Goal: Information Seeking & Learning: Learn about a topic

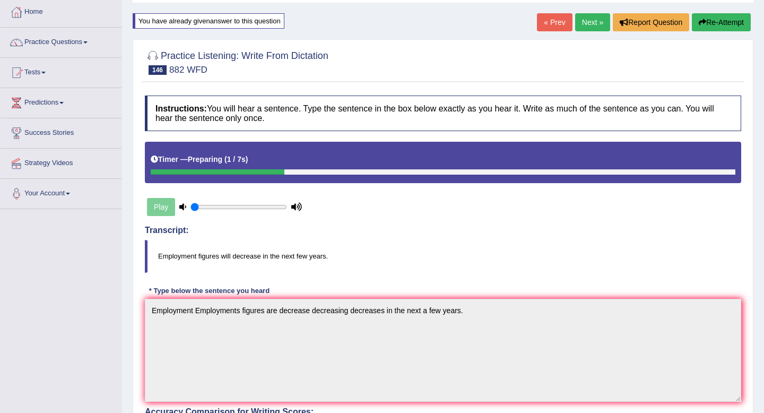
scroll to position [38, 0]
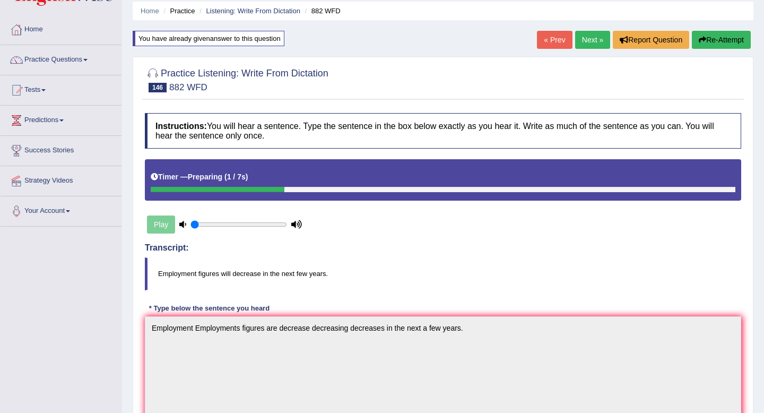
click at [597, 41] on link "Next »" at bounding box center [592, 40] width 35 height 18
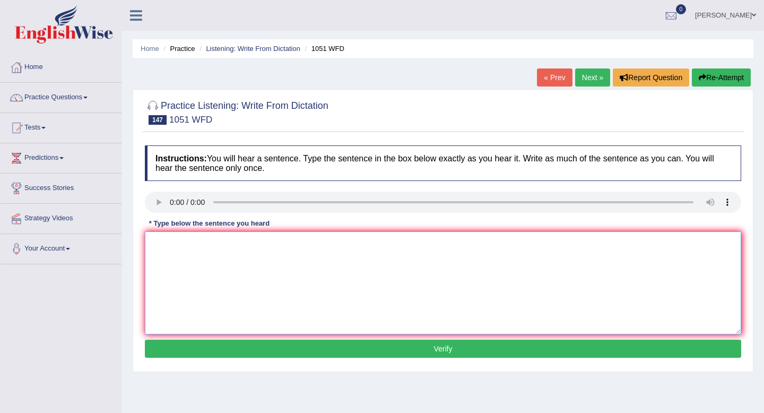
click at [263, 275] on textarea at bounding box center [443, 282] width 596 height 103
click at [260, 48] on link "Listening: Write From Dictation" at bounding box center [253, 49] width 94 height 8
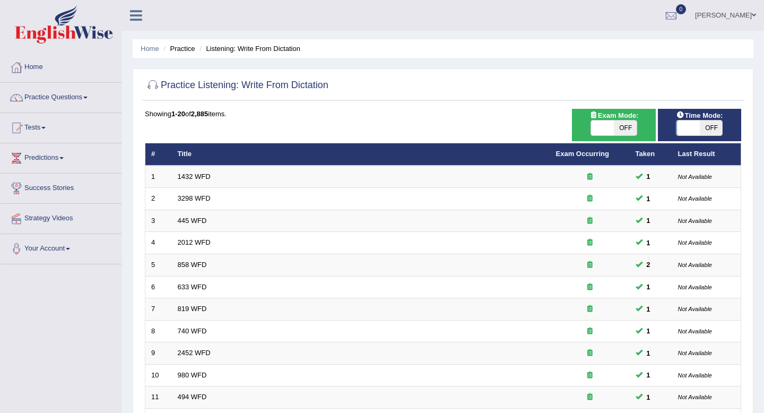
click at [713, 125] on span "OFF" at bounding box center [710, 127] width 23 height 15
checkbox input "true"
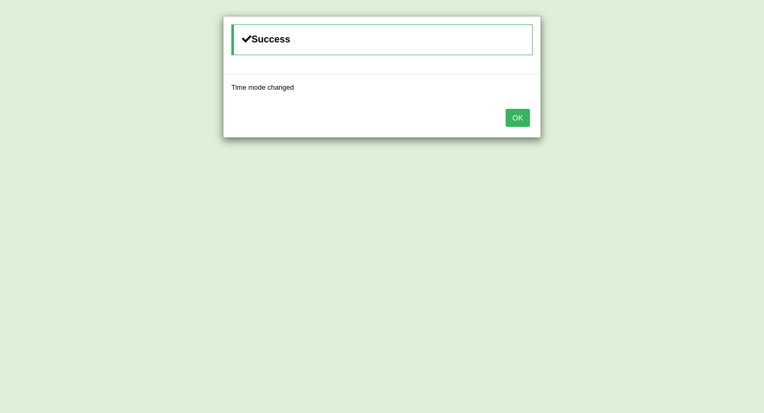
click at [520, 112] on button "OK" at bounding box center [517, 118] width 24 height 18
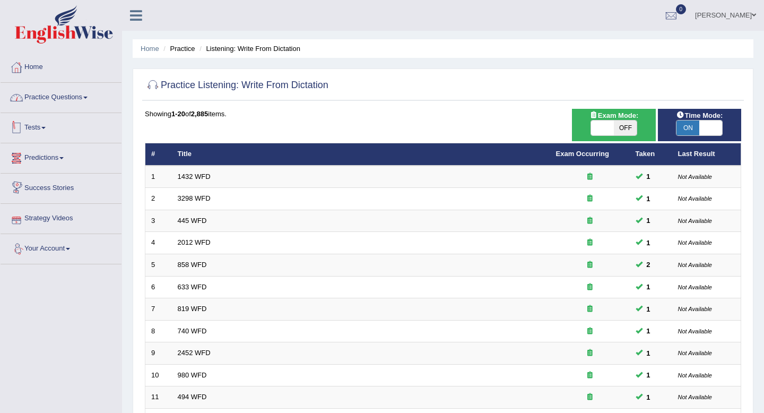
click at [63, 100] on link "Practice Questions" at bounding box center [61, 96] width 121 height 27
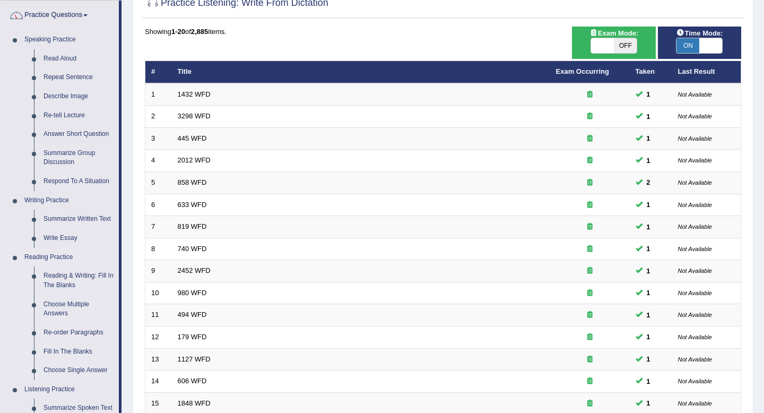
scroll to position [83, 0]
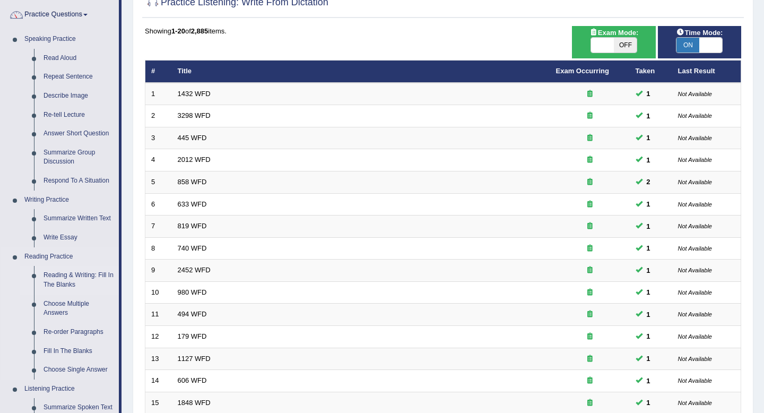
click at [62, 277] on link "Reading & Writing: Fill In The Blanks" at bounding box center [79, 280] width 80 height 28
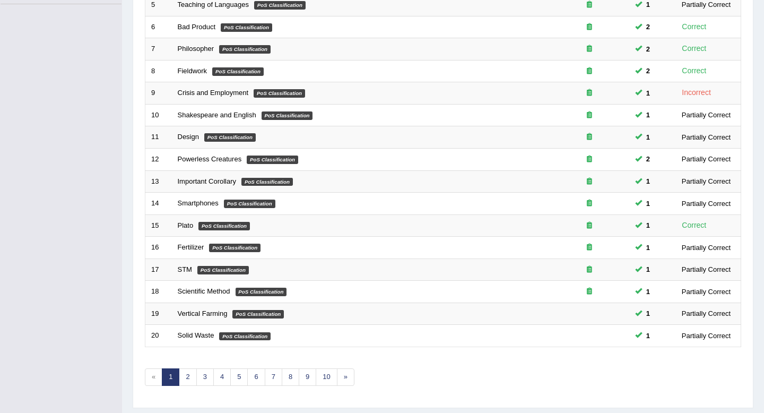
scroll to position [290, 0]
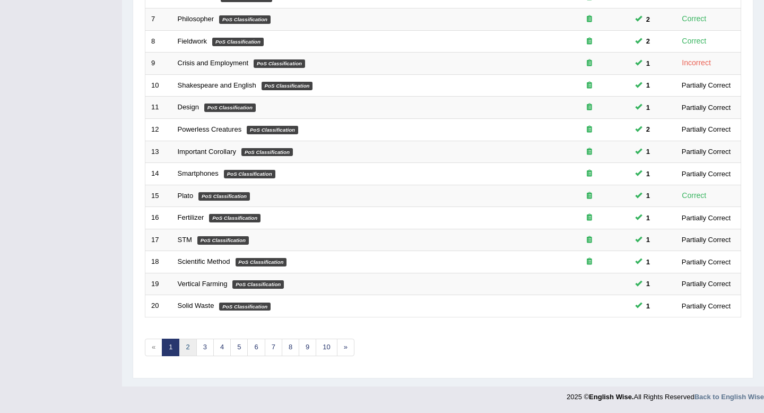
click at [185, 347] on link "2" at bounding box center [188, 347] width 18 height 18
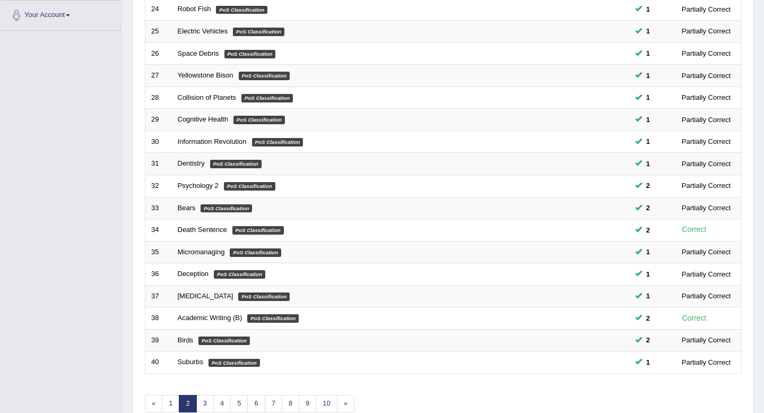
scroll to position [290, 0]
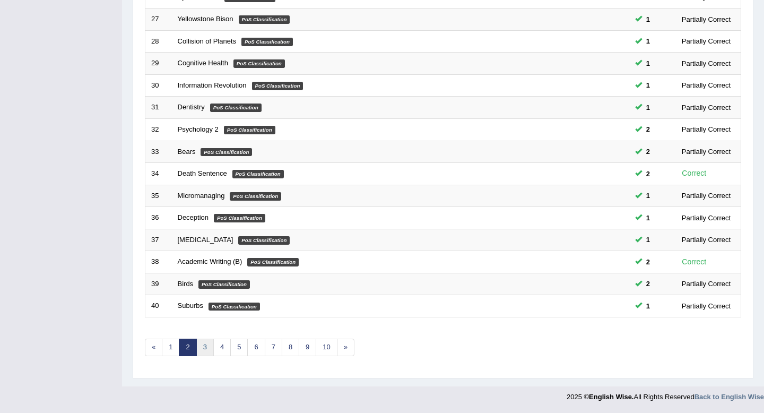
click at [202, 350] on link "3" at bounding box center [205, 347] width 18 height 18
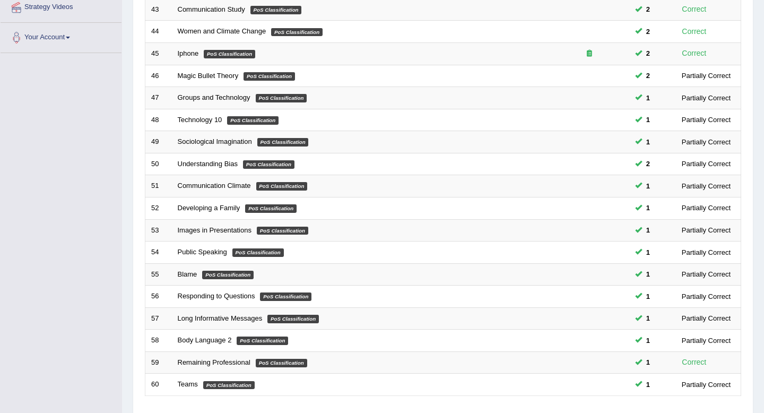
scroll to position [290, 0]
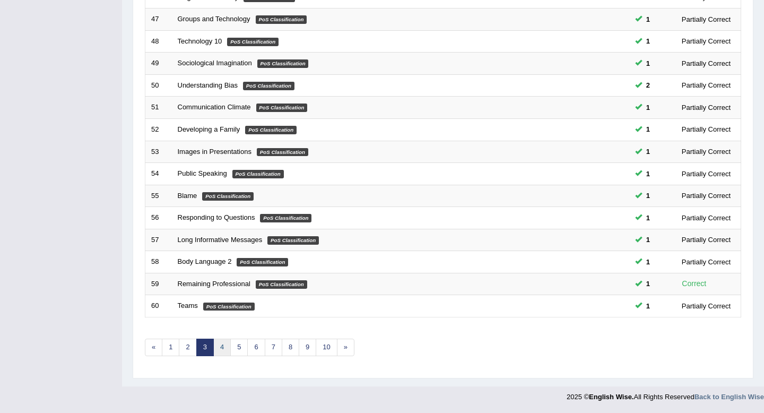
click at [216, 352] on link "4" at bounding box center [222, 347] width 18 height 18
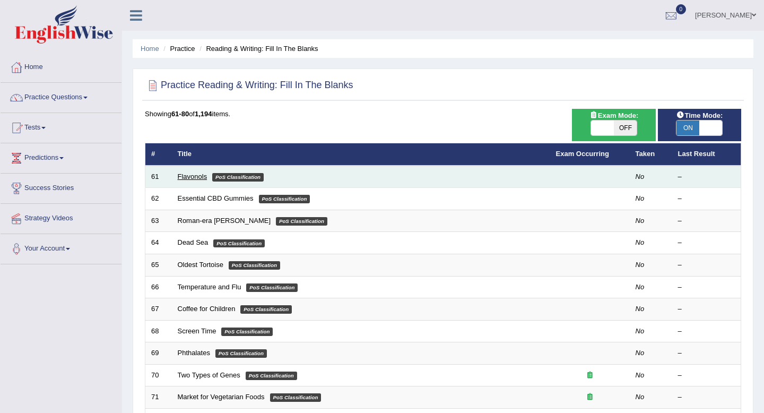
click at [188, 174] on link "Flavonols" at bounding box center [193, 176] width 30 height 8
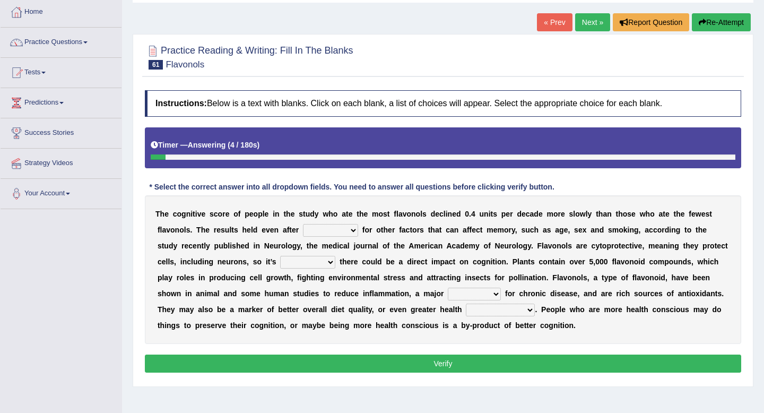
scroll to position [74, 0]
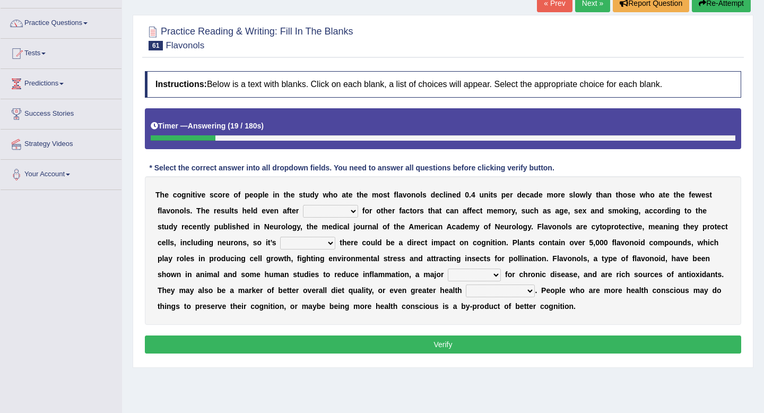
click at [340, 209] on select "consulting adjusting automating advertising" at bounding box center [330, 211] width 55 height 13
select select "consulting"
click at [303, 205] on select "consulting adjusting automating advertising" at bounding box center [330, 211] width 55 height 13
click at [280, 247] on select "irresistible purposeful plausible detrimental" at bounding box center [307, 243] width 55 height 13
select select "detrimental"
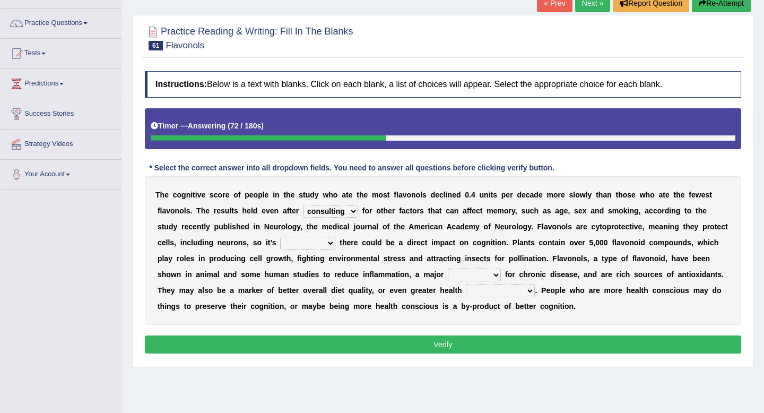
click at [280, 237] on select "irresistible purposeful plausible detrimental" at bounding box center [307, 243] width 55 height 13
click at [448, 274] on select "nuance module fact trigger" at bounding box center [474, 274] width 53 height 13
select select "trigger"
click at [448, 268] on select "nuance module fact trigger" at bounding box center [474, 274] width 53 height 13
click at [451, 276] on select "nuance module fact trigger" at bounding box center [474, 274] width 53 height 13
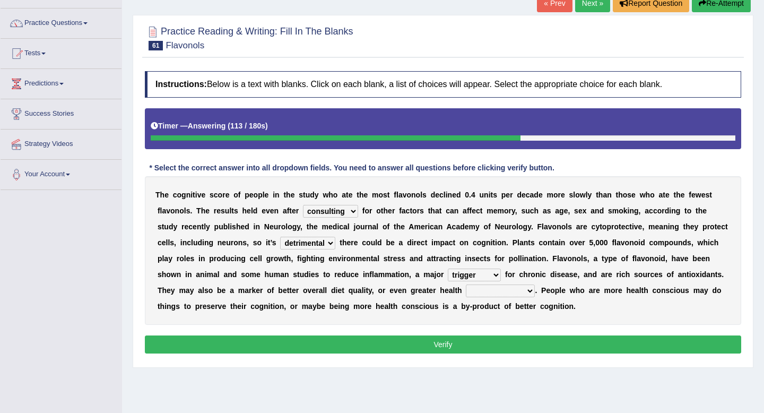
click at [479, 292] on select "intervention cognition protection consciousness" at bounding box center [500, 290] width 69 height 13
click at [466, 284] on select "intervention cognition protection consciousness" at bounding box center [500, 290] width 69 height 13
click at [478, 296] on select "intervention cognition protection consciousness" at bounding box center [500, 290] width 69 height 13
select select "intervention"
click at [466, 284] on select "intervention cognition protection consciousness" at bounding box center [500, 290] width 69 height 13
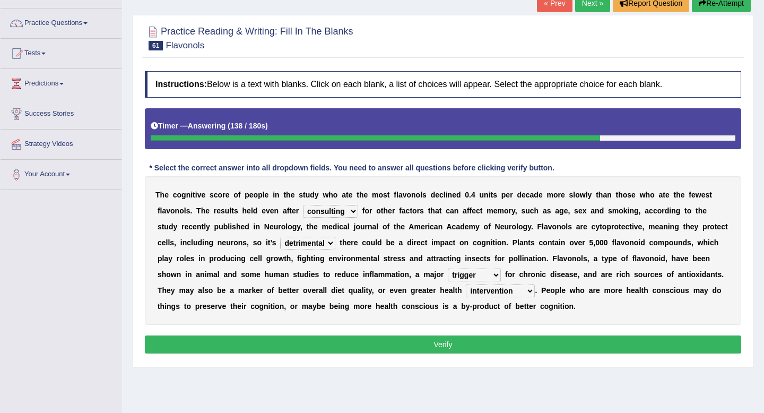
click at [473, 340] on button "Verify" at bounding box center [443, 344] width 596 height 18
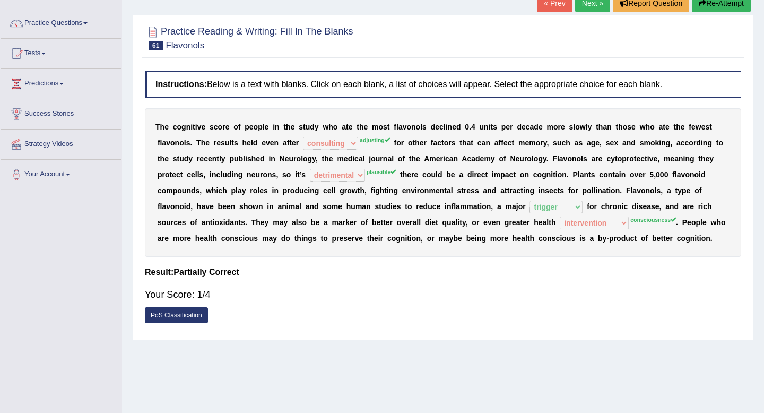
drag, startPoint x: 158, startPoint y: 125, endPoint x: 167, endPoint y: 143, distance: 19.7
click at [167, 143] on div "T h e c o g n i t i v e s c o r e o f p e o p l e i n t h e s t u d y w h o a t…" at bounding box center [443, 182] width 596 height 149
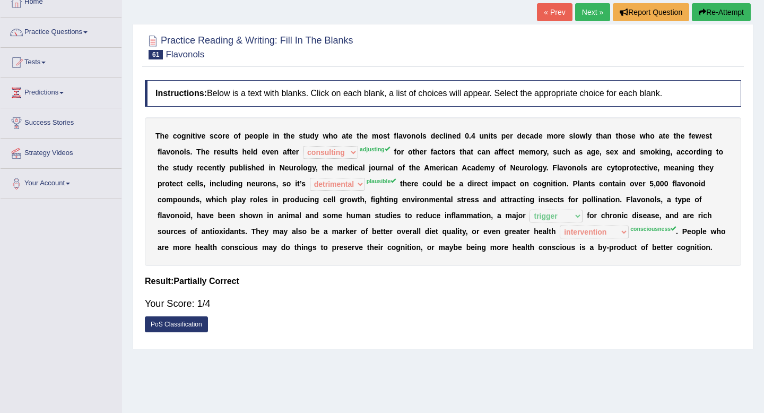
scroll to position [63, 0]
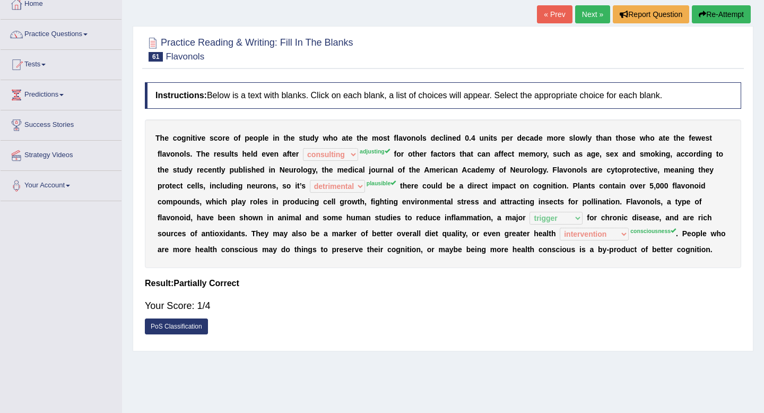
click at [588, 19] on link "Next »" at bounding box center [592, 14] width 35 height 18
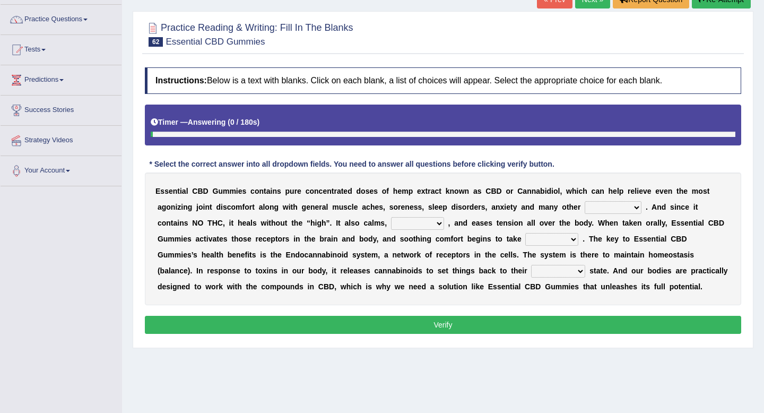
scroll to position [80, 0]
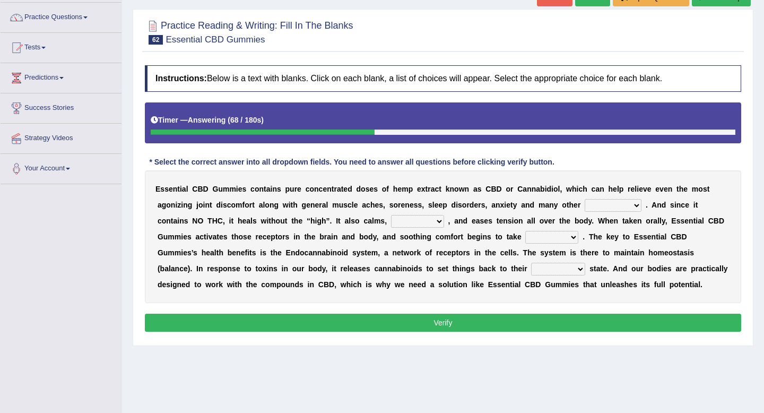
click at [601, 207] on select "pains phenomena poisons ailments" at bounding box center [612, 205] width 57 height 13
select select "pains"
click at [584, 199] on select "pains phenomena poisons ailments" at bounding box center [612, 205] width 57 height 13
click at [441, 216] on select "excites relaxes cures digests" at bounding box center [417, 221] width 53 height 13
select select "relaxes"
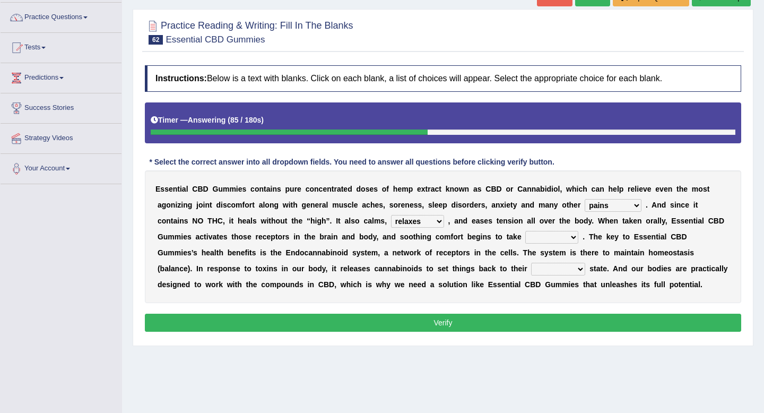
click at [391, 215] on select "excites relaxes cures digests" at bounding box center [417, 221] width 53 height 13
click at [545, 241] on select "it formation in form" at bounding box center [551, 237] width 53 height 13
click at [525, 231] on select "it formation in form" at bounding box center [551, 237] width 53 height 13
click at [557, 240] on select "it formation in form" at bounding box center [551, 237] width 53 height 13
select select "form"
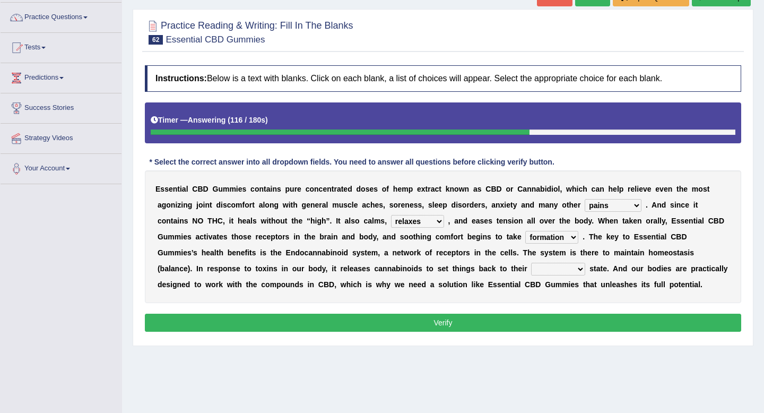
click at [525, 231] on select "it formation in form" at bounding box center [551, 237] width 53 height 13
click at [531, 267] on select "new next substantial natural" at bounding box center [558, 269] width 54 height 13
select select "substantial"
click at [531, 263] on select "new next substantial natural" at bounding box center [558, 269] width 54 height 13
click at [531, 272] on select "new next substantial natural" at bounding box center [558, 269] width 54 height 13
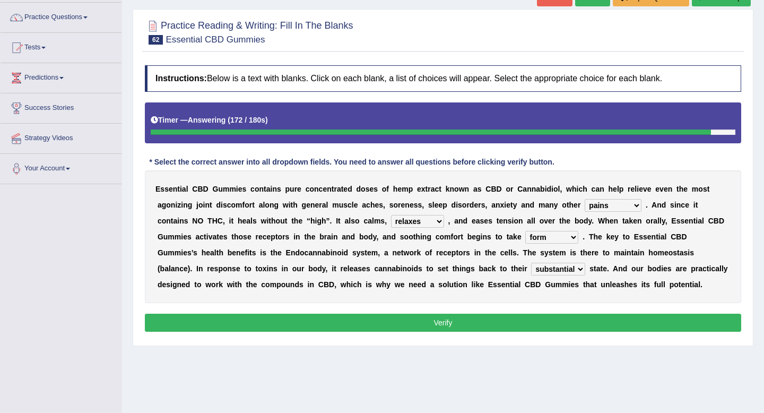
click at [531, 275] on select "new next substantial natural" at bounding box center [558, 269] width 54 height 13
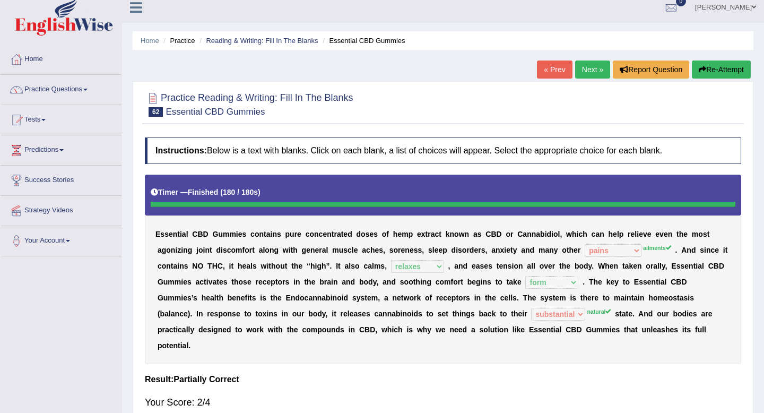
scroll to position [0, 0]
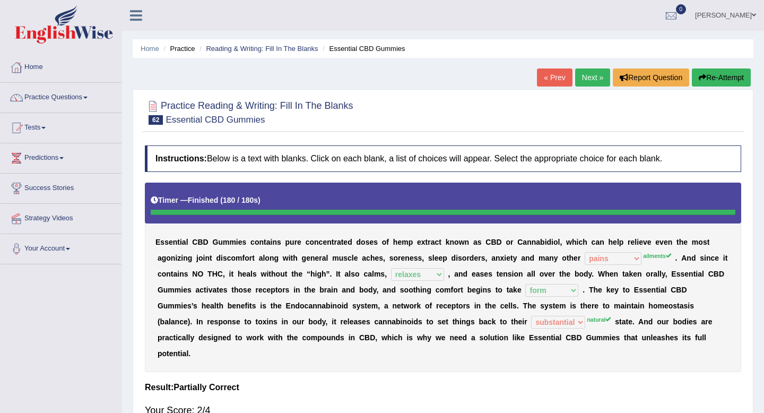
click at [588, 76] on link "Next »" at bounding box center [592, 77] width 35 height 18
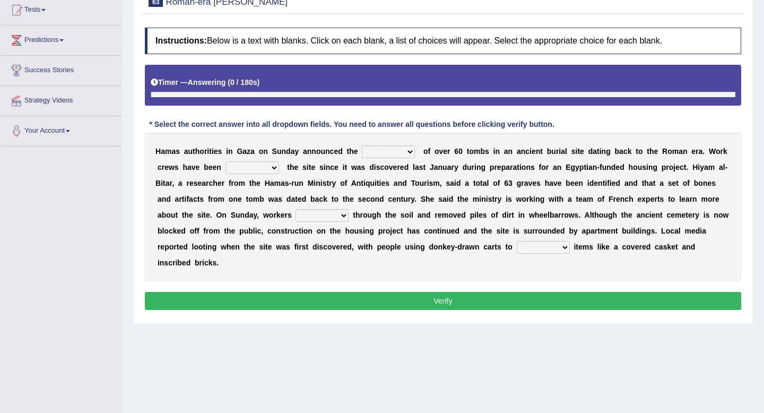
scroll to position [144, 0]
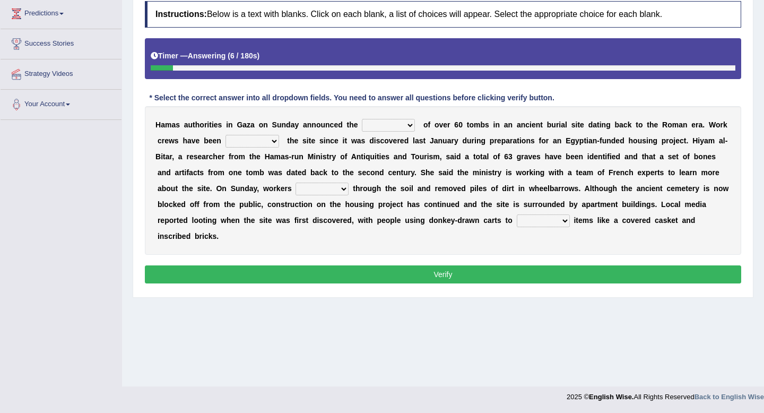
click at [392, 122] on select "downturn discovery creation disability" at bounding box center [388, 125] width 53 height 13
select select "downturn"
click at [362, 119] on select "downturn discovery creation disability" at bounding box center [388, 125] width 53 height 13
click at [255, 140] on select "destroying heralding excavating founding" at bounding box center [252, 141] width 54 height 13
select select "heralding"
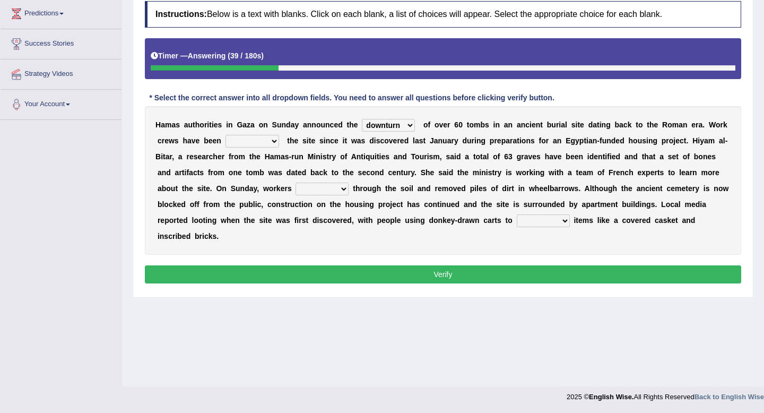
click at [225, 135] on select "destroying heralding excavating founding" at bounding box center [252, 141] width 54 height 13
click at [322, 190] on select "irritated mimicked sifted sipped" at bounding box center [321, 188] width 53 height 13
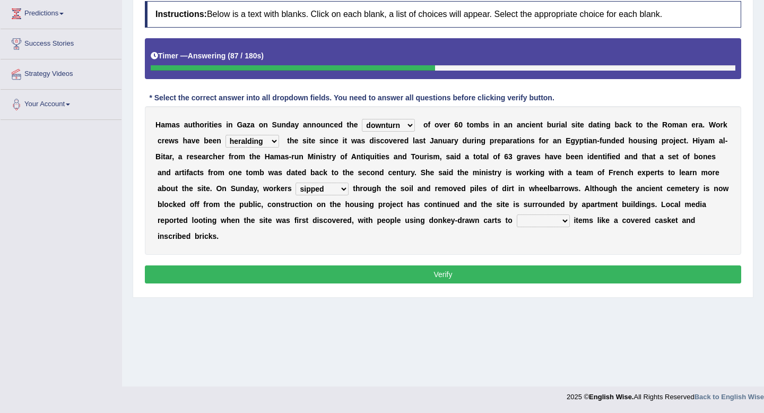
click at [295, 182] on select "irritated mimicked sifted sipped" at bounding box center [321, 188] width 53 height 13
click at [309, 193] on select "irritated mimicked sifted sipped" at bounding box center [321, 188] width 53 height 13
select select "sifted"
click at [295, 182] on select "irritated mimicked sifted sipped" at bounding box center [321, 188] width 53 height 13
click at [537, 219] on select "haul away go away pull back cheer up" at bounding box center [543, 220] width 53 height 13
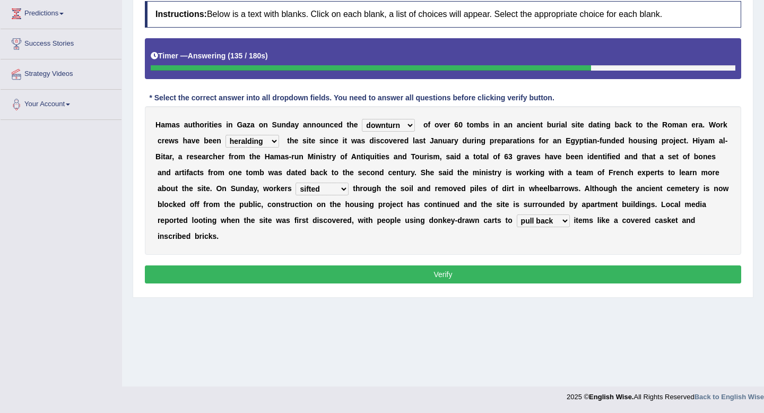
click at [517, 214] on select "haul away go away pull back cheer up" at bounding box center [543, 220] width 53 height 13
click at [542, 224] on select "haul away go away pull back cheer up" at bounding box center [543, 220] width 53 height 13
click at [517, 214] on select "haul away go away pull back cheer up" at bounding box center [543, 220] width 53 height 13
click at [542, 224] on select "haul away go away pull back cheer up" at bounding box center [543, 220] width 53 height 13
select select "haul away"
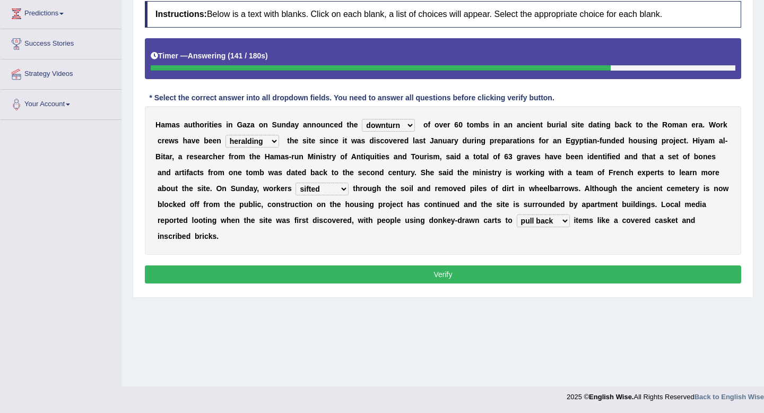
click at [517, 214] on select "haul away go away pull back cheer up" at bounding box center [543, 220] width 53 height 13
click at [260, 142] on select "destroying heralding excavating founding" at bounding box center [252, 141] width 54 height 13
click at [260, 143] on select "destroying heralding excavating founding" at bounding box center [252, 141] width 54 height 13
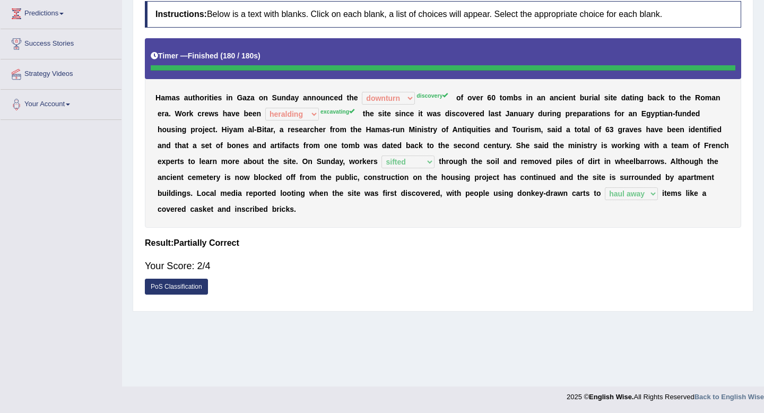
click at [188, 290] on link "PoS Classification" at bounding box center [176, 286] width 63 height 16
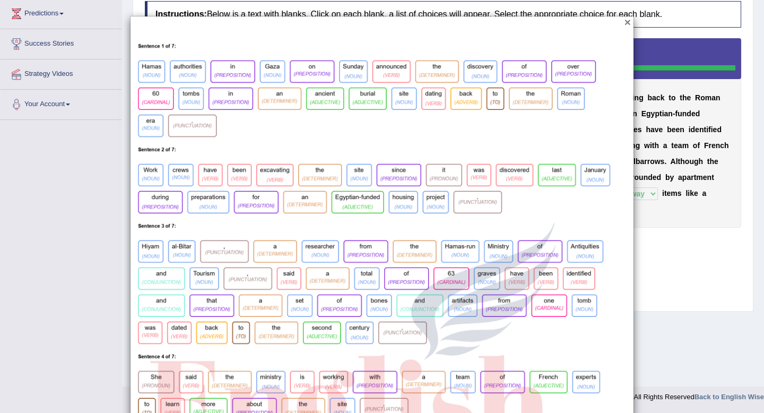
click at [626, 23] on button "×" at bounding box center [627, 21] width 6 height 11
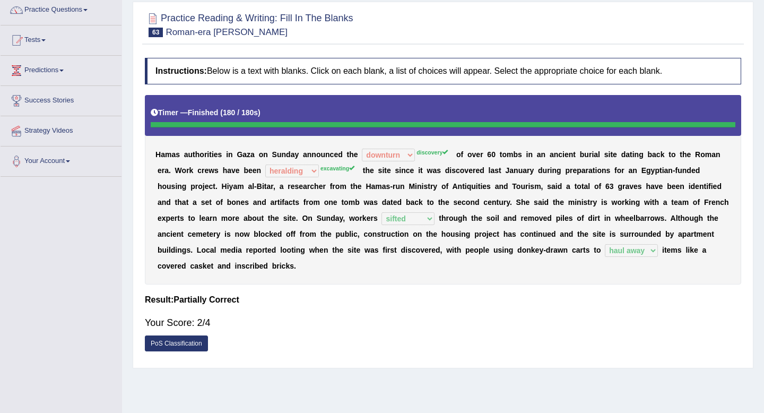
scroll to position [0, 0]
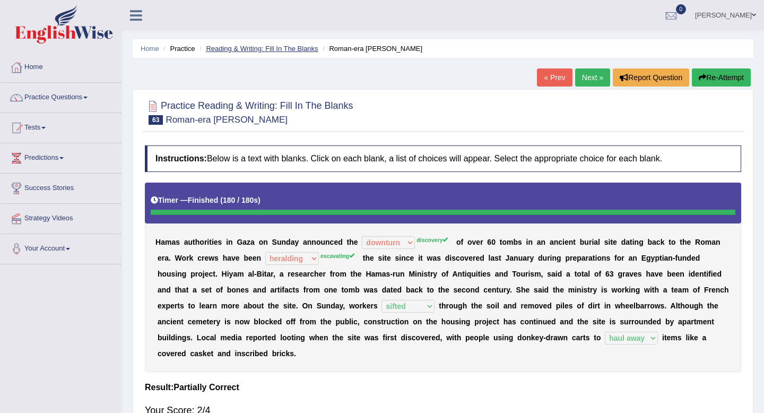
click at [260, 49] on link "Reading & Writing: Fill In The Blanks" at bounding box center [262, 49] width 112 height 8
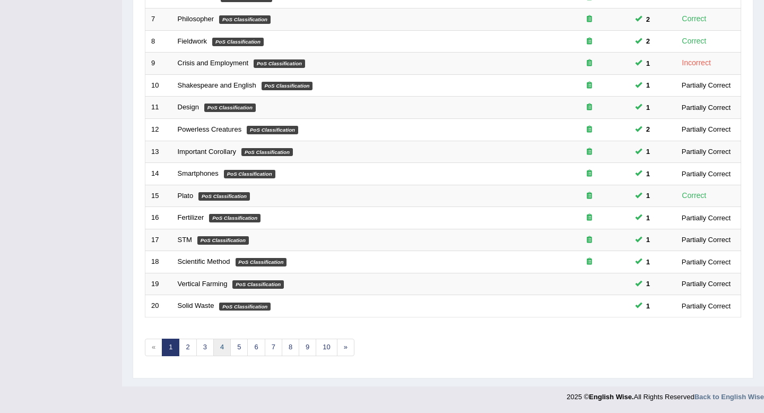
click at [213, 345] on link "4" at bounding box center [222, 347] width 18 height 18
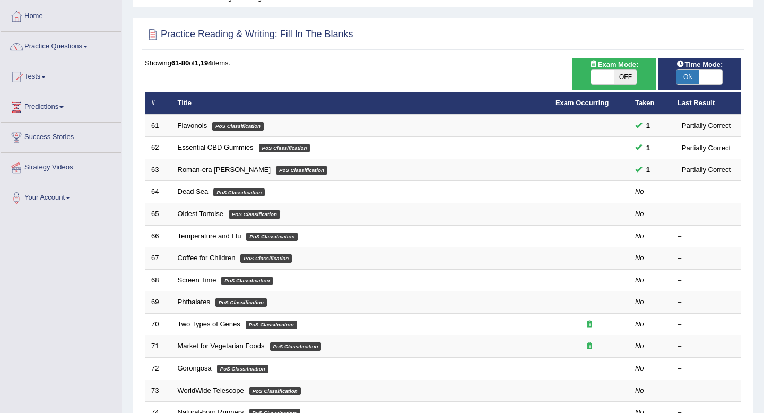
scroll to position [55, 0]
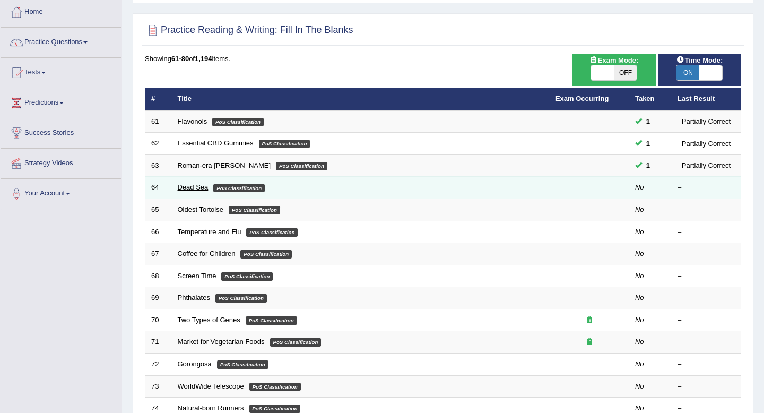
click at [197, 188] on link "Dead Sea" at bounding box center [193, 187] width 31 height 8
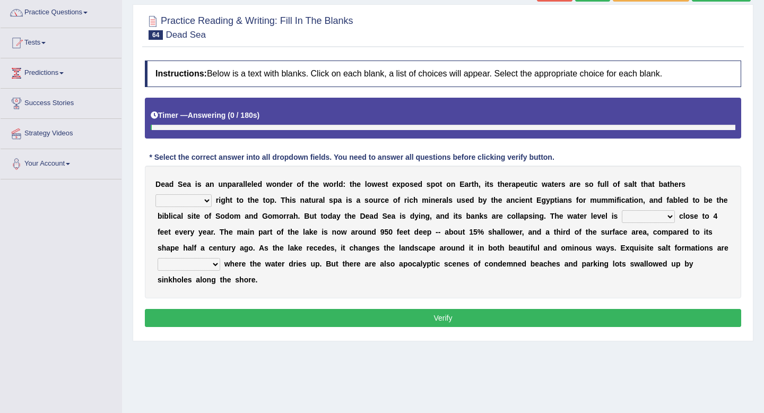
scroll to position [85, 0]
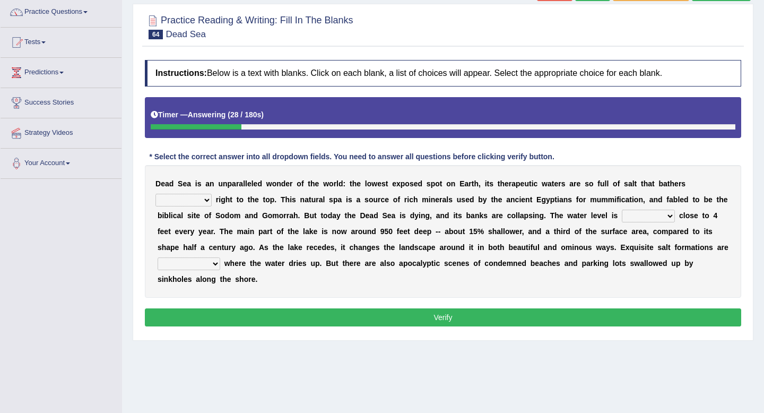
click at [188, 201] on select "float reconstruct sink assert" at bounding box center [183, 200] width 56 height 13
select select "float"
click at [155, 194] on select "float reconstruct sink assert" at bounding box center [183, 200] width 56 height 13
click at [643, 215] on select "dropping paralleling rising keeping" at bounding box center [648, 215] width 53 height 13
select select "rising"
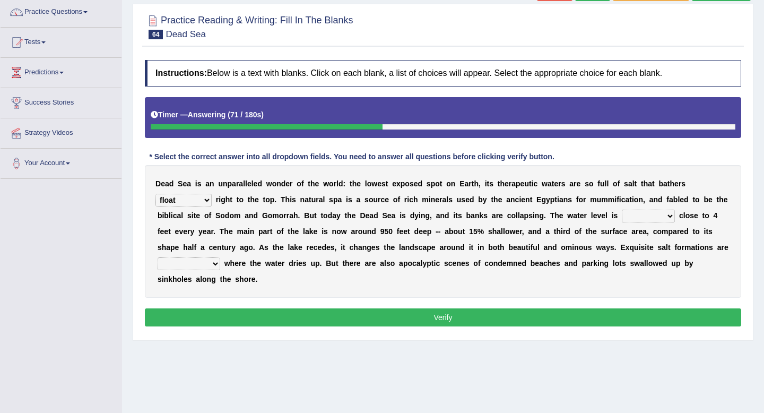
click at [622, 209] on select "dropping paralleling rising keeping" at bounding box center [648, 215] width 53 height 13
click at [193, 266] on select "overwhelmed conserved enhanced revealed" at bounding box center [189, 263] width 63 height 13
select select "overwhelmed"
click at [158, 257] on select "overwhelmed conserved enhanced revealed" at bounding box center [189, 263] width 63 height 13
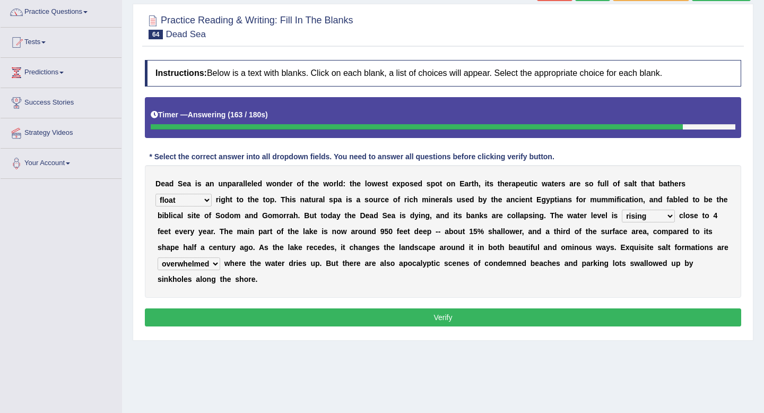
click at [203, 262] on select "overwhelmed conserved enhanced revealed" at bounding box center [189, 263] width 63 height 13
click at [224, 319] on button "Verify" at bounding box center [443, 317] width 596 height 18
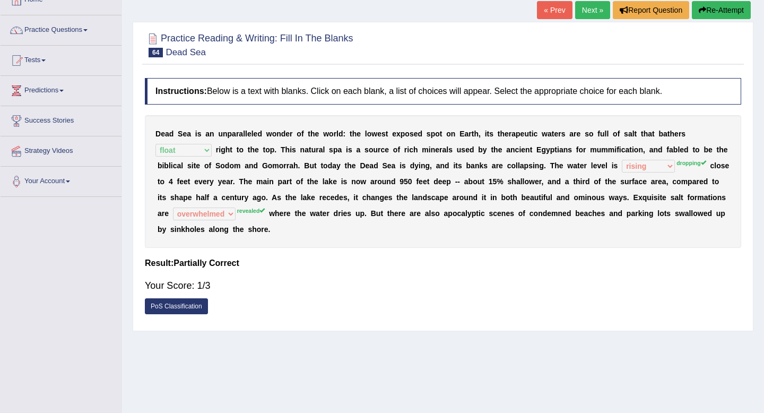
scroll to position [60, 0]
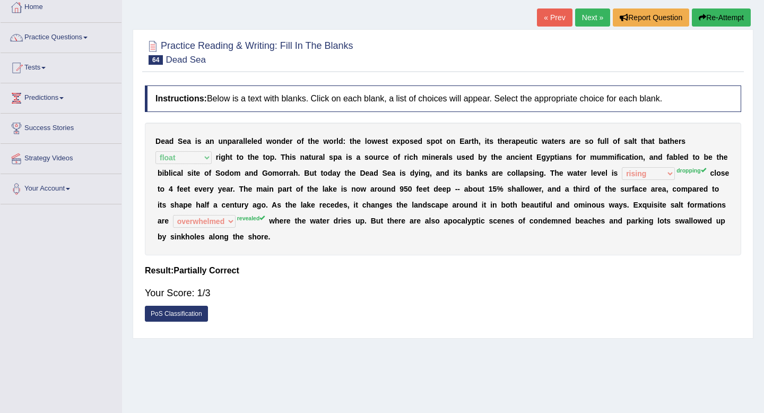
click at [584, 22] on link "Next »" at bounding box center [592, 17] width 35 height 18
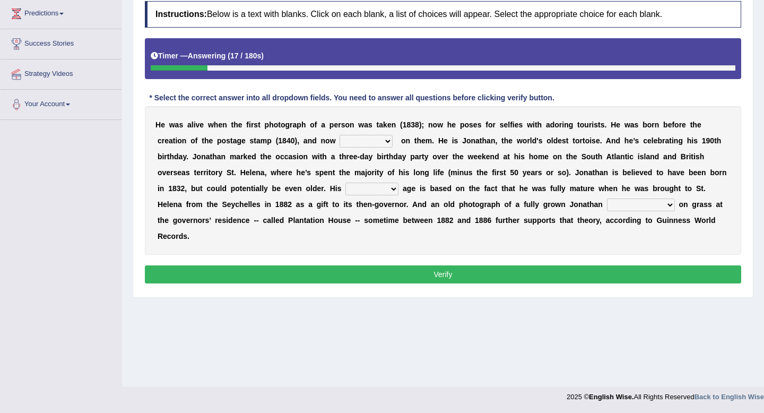
click at [386, 144] on select "appeals appears distracts associates" at bounding box center [365, 141] width 53 height 13
select select "appears"
click at [339, 135] on select "appeals appears distracts associates" at bounding box center [365, 141] width 53 height 13
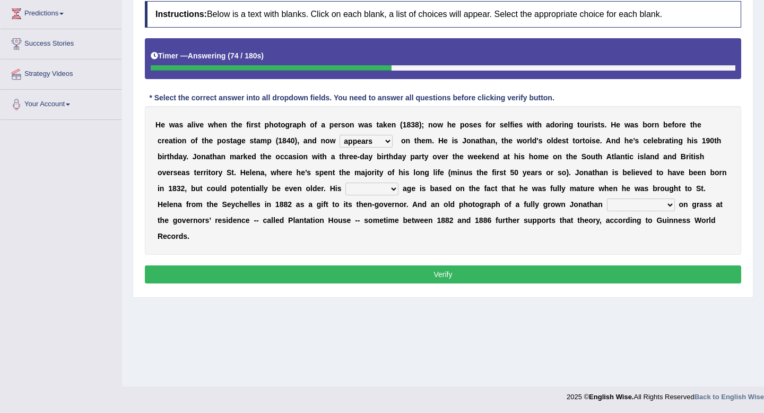
click at [388, 195] on select "accurate excellent extreme estimated" at bounding box center [371, 188] width 53 height 13
select select "estimated"
click at [345, 182] on select "accurate excellent extreme estimated" at bounding box center [371, 188] width 53 height 13
click at [622, 209] on select "grabbing grazing eavesdropping gradating" at bounding box center [641, 204] width 68 height 13
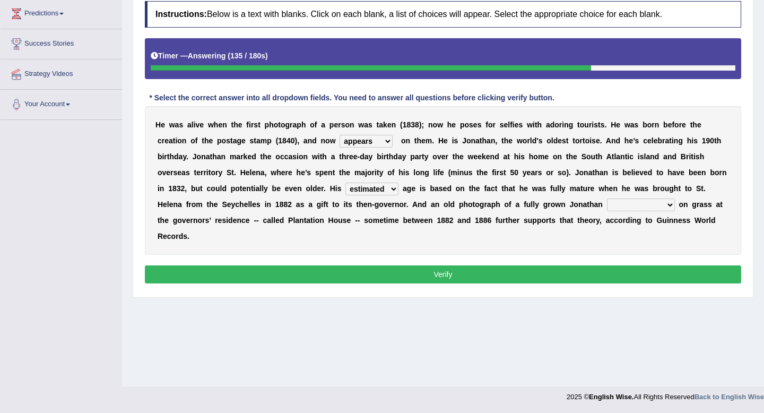
click at [607, 198] on select "grabbing grazing eavesdropping gradating" at bounding box center [641, 204] width 68 height 13
click at [635, 205] on select "grabbing grazing eavesdropping gradating" at bounding box center [641, 204] width 68 height 13
select select "eavesdropping"
click at [607, 198] on select "grabbing grazing eavesdropping gradating" at bounding box center [641, 204] width 68 height 13
click at [515, 271] on button "Verify" at bounding box center [443, 274] width 596 height 18
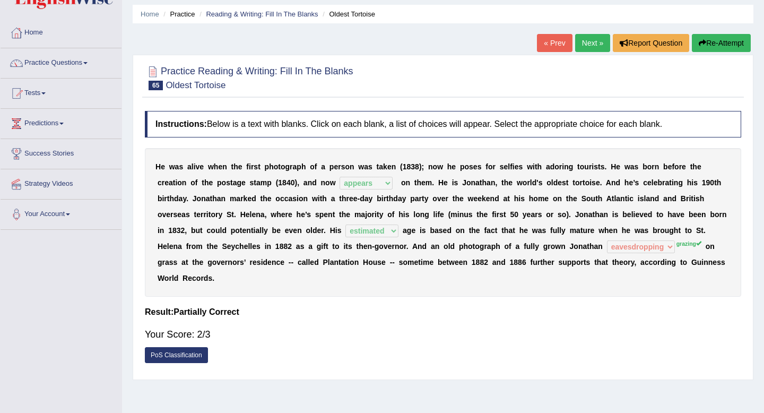
scroll to position [31, 0]
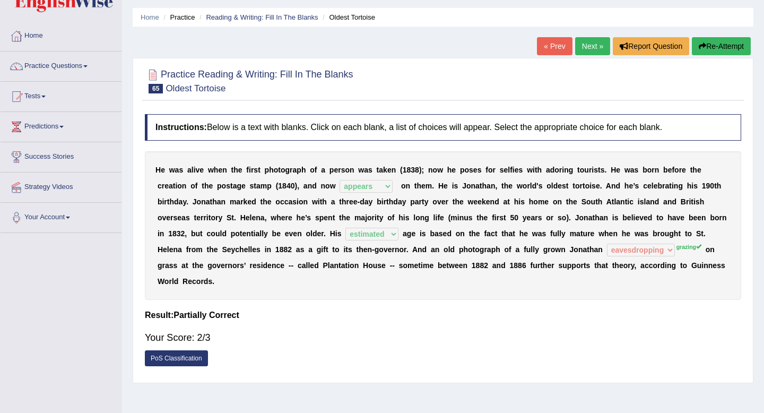
click at [587, 47] on link "Next »" at bounding box center [592, 46] width 35 height 18
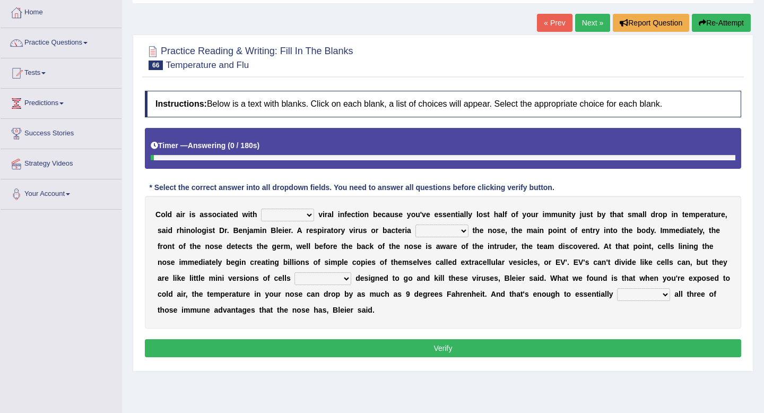
scroll to position [72, 0]
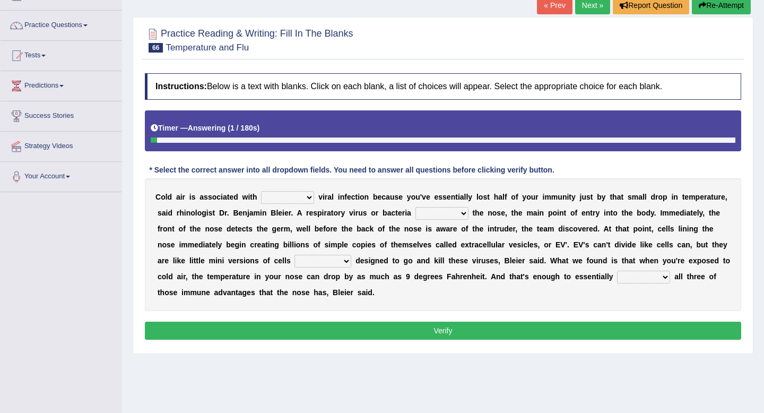
click at [287, 197] on select "increased decreased stable overrated" at bounding box center [287, 197] width 53 height 13
select select "increased"
click at [261, 191] on select "increased decreased stable overrated" at bounding box center [287, 197] width 53 height 13
click at [435, 216] on select "invades hurts intervenes protects" at bounding box center [441, 213] width 53 height 13
click at [415, 207] on select "invades hurts intervenes protects" at bounding box center [441, 213] width 53 height 13
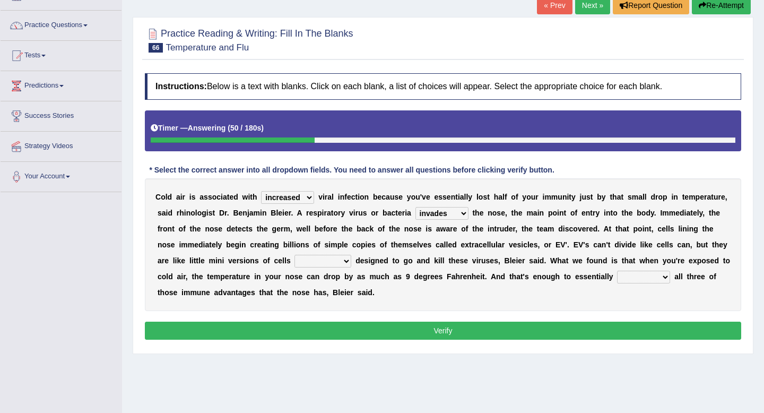
click at [437, 212] on select "invades hurts intervenes protects" at bounding box center [441, 213] width 53 height 13
select select "intervenes"
click at [415, 207] on select "invades hurts intervenes protects" at bounding box center [441, 213] width 53 height 13
click at [318, 259] on select "suddenly responsibly specifically obtrusively" at bounding box center [322, 261] width 57 height 13
select select "specifically"
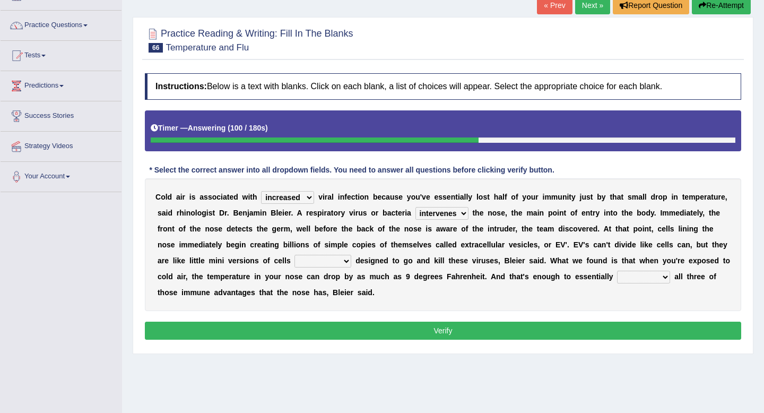
click at [294, 255] on select "suddenly responsibly specifically obtrusively" at bounding box center [322, 261] width 57 height 13
click at [654, 273] on select "work out find out knock out set out" at bounding box center [643, 276] width 53 height 13
click at [617, 270] on select "work out find out knock out set out" at bounding box center [643, 276] width 53 height 13
click at [661, 276] on select "work out find out knock out set out" at bounding box center [643, 276] width 53 height 13
click at [617, 270] on select "work out find out knock out set out" at bounding box center [643, 276] width 53 height 13
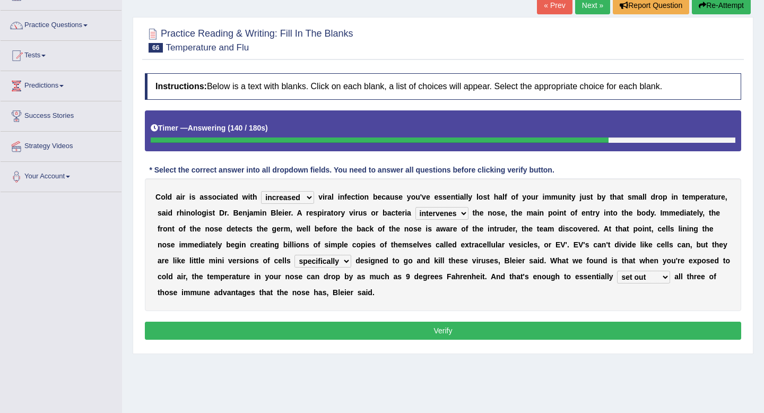
click at [655, 277] on select "work out find out knock out set out" at bounding box center [643, 276] width 53 height 13
click at [661, 277] on select "work out find out knock out set out" at bounding box center [643, 276] width 53 height 13
click at [659, 284] on div "C o l d a i r i s a s s o c i a t e d w i t h increased decreased stable overra…" at bounding box center [443, 244] width 596 height 133
click at [660, 278] on select "work out find out knock out set out" at bounding box center [643, 276] width 53 height 13
select select "work out"
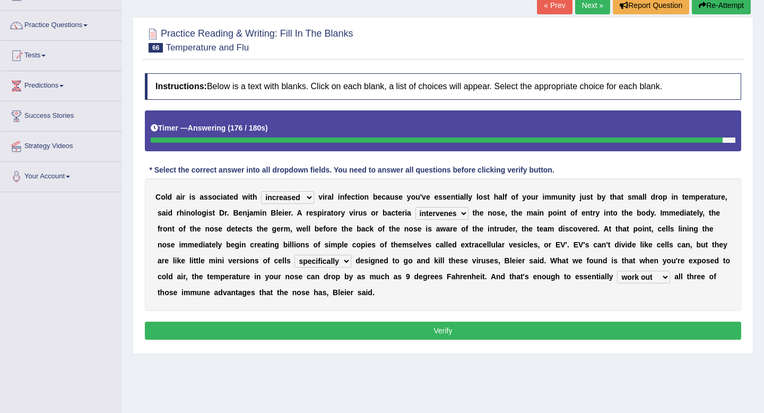
click at [617, 270] on select "work out find out knock out set out" at bounding box center [643, 276] width 53 height 13
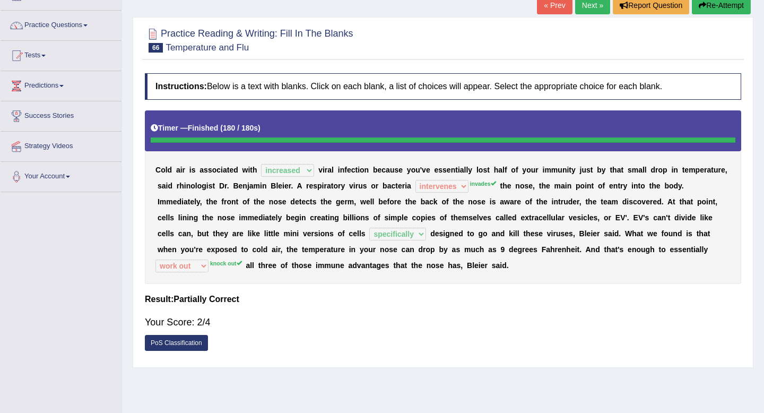
scroll to position [0, 0]
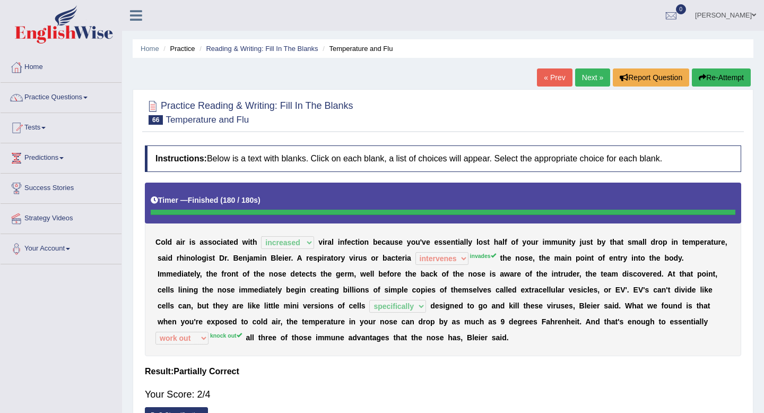
click at [587, 77] on link "Next »" at bounding box center [592, 77] width 35 height 18
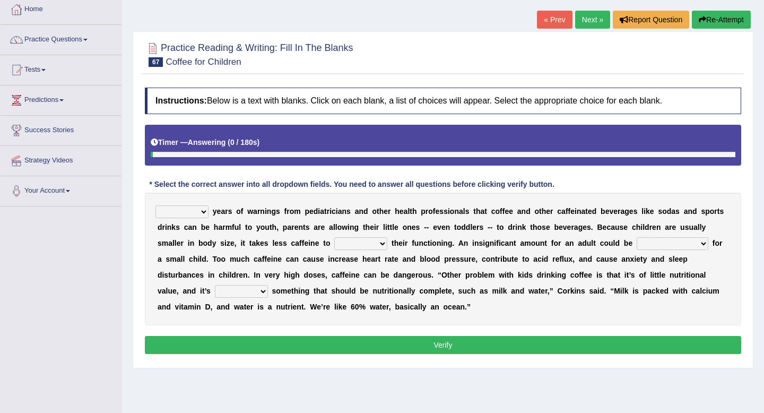
click at [198, 212] on select "Despite Instead Since Over" at bounding box center [181, 211] width 53 height 13
click at [155, 205] on select "Despite Instead Since Over" at bounding box center [181, 211] width 53 height 13
click at [194, 212] on select "Despite Instead Since Over" at bounding box center [181, 211] width 53 height 13
select select "Despite"
click at [155, 205] on select "Despite Instead Since Over" at bounding box center [181, 211] width 53 height 13
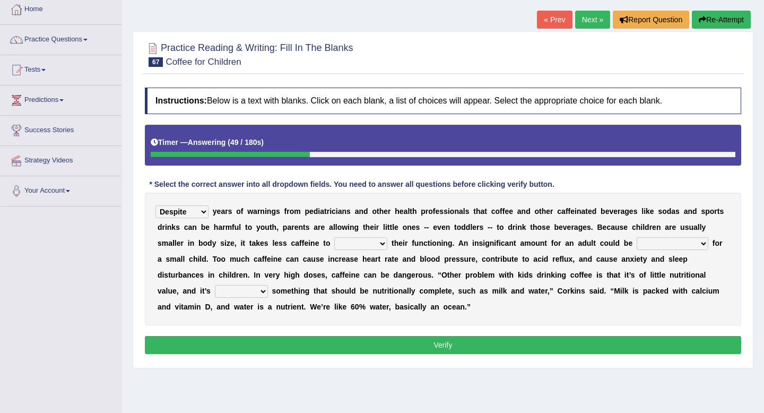
click at [361, 245] on select "coexist replicate impair revert" at bounding box center [360, 243] width 53 height 13
select select "revert"
click at [334, 237] on select "coexist replicate impair revert" at bounding box center [360, 243] width 53 height 13
click at [671, 246] on select "overwhelming inconsequential groundbreaking stubborn" at bounding box center [672, 243] width 72 height 13
click at [636, 237] on select "overwhelming inconsequential groundbreaking stubborn" at bounding box center [672, 243] width 72 height 13
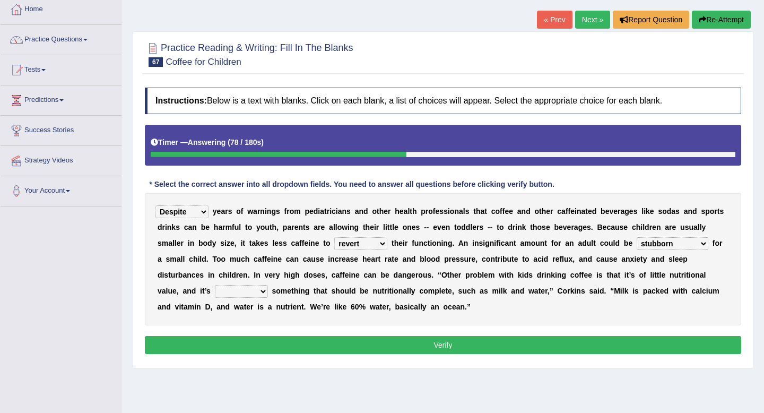
click at [641, 246] on select "overwhelming inconsequential groundbreaking stubborn" at bounding box center [672, 243] width 72 height 13
click at [682, 241] on select "overwhelming inconsequential groundbreaking stubborn" at bounding box center [672, 243] width 72 height 13
select select "overwhelming"
click at [636, 237] on select "overwhelming inconsequential groundbreaking stubborn" at bounding box center [672, 243] width 72 height 13
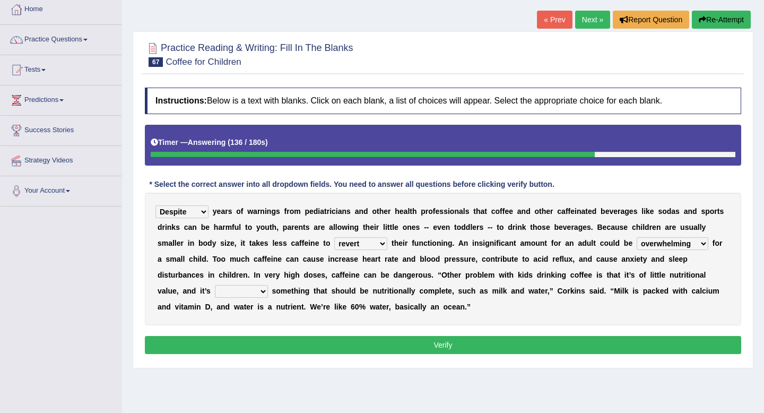
click at [215, 292] on select "changing damaging diverting replacing" at bounding box center [241, 291] width 53 height 13
click at [215, 285] on select "changing damaging diverting replacing" at bounding box center [241, 291] width 53 height 13
click at [215, 293] on select "changing damaging diverting replacing" at bounding box center [241, 291] width 53 height 13
select select "diverting"
click at [215, 285] on select "changing damaging diverting replacing" at bounding box center [241, 291] width 53 height 13
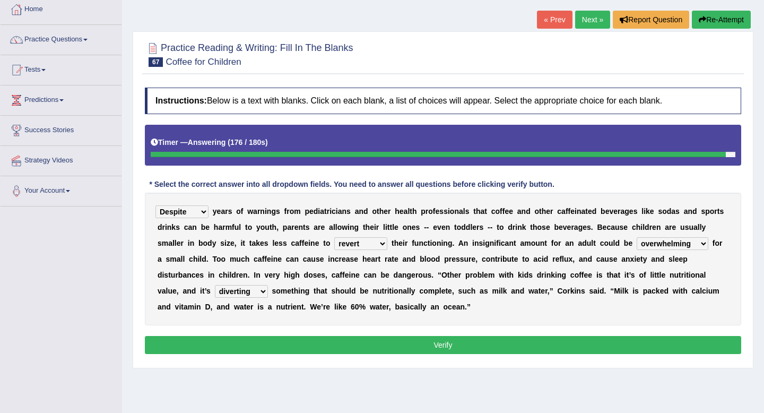
click at [195, 214] on select "Despite Instead Since Over" at bounding box center [181, 211] width 53 height 13
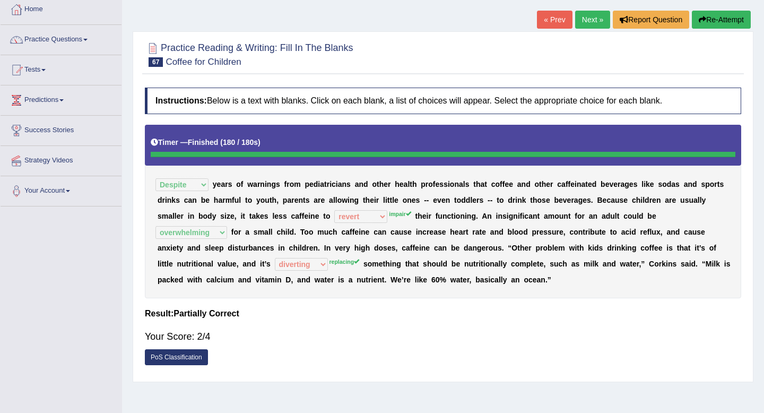
click at [583, 20] on link "Next »" at bounding box center [592, 20] width 35 height 18
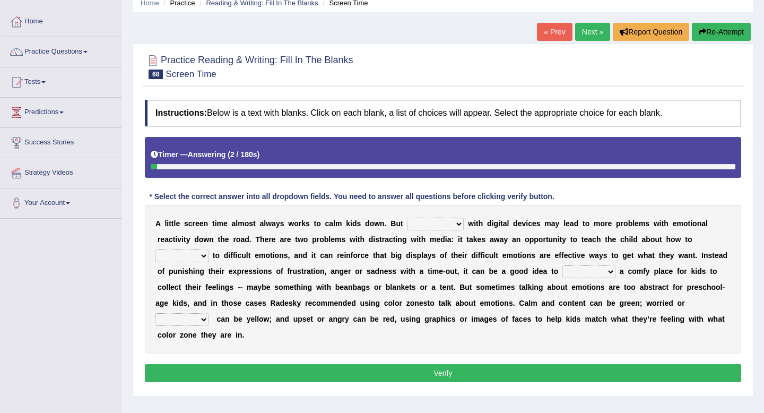
scroll to position [48, 0]
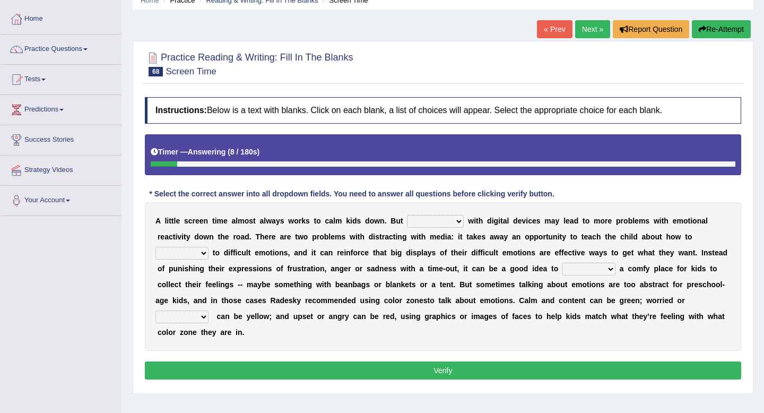
click at [429, 223] on select "consulting reminding suspending soothing" at bounding box center [435, 221] width 57 height 13
select select "reminding"
click at [407, 215] on select "consulting reminding suspending soothing" at bounding box center [435, 221] width 57 height 13
click at [182, 254] on select "comfort respond interact dominate" at bounding box center [181, 253] width 53 height 13
click at [155, 247] on select "comfort respond interact dominate" at bounding box center [181, 253] width 53 height 13
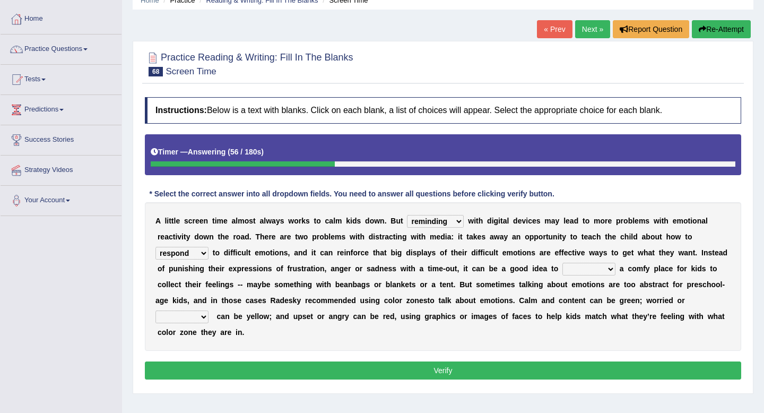
click at [203, 254] on select "comfort respond interact dominate" at bounding box center [181, 253] width 53 height 13
click at [155, 247] on select "comfort respond interact dominate" at bounding box center [181, 253] width 53 height 13
click at [200, 255] on select "comfort respond interact dominate" at bounding box center [181, 253] width 53 height 13
select select "interact"
click at [155, 247] on select "comfort respond interact dominate" at bounding box center [181, 253] width 53 height 13
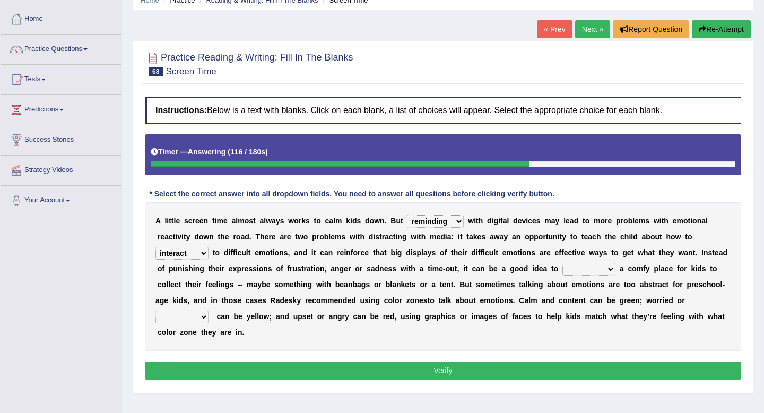
click at [583, 273] on select "take for set up take into set out" at bounding box center [588, 269] width 53 height 13
click at [562, 263] on select "take for set up take into set out" at bounding box center [588, 269] width 53 height 13
click at [599, 274] on select "take for set up take into set out" at bounding box center [588, 269] width 53 height 13
select select "set up"
click at [562, 263] on select "take for set up take into set out" at bounding box center [588, 269] width 53 height 13
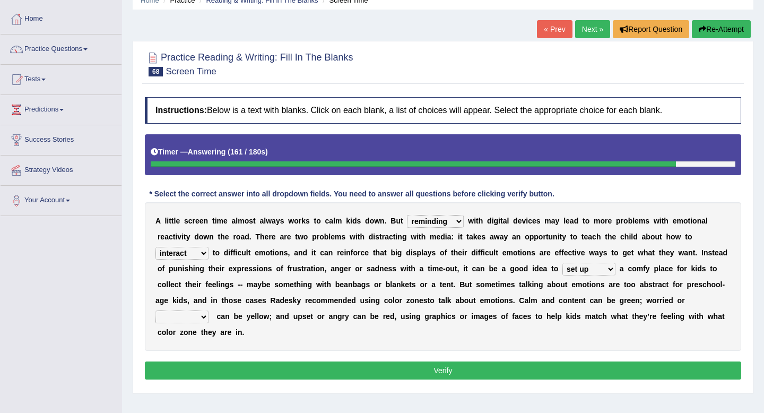
click at [173, 321] on select "agitated educated agape allocated" at bounding box center [181, 316] width 53 height 13
select select "agitated"
click at [155, 310] on select "agitated educated agape allocated" at bounding box center [181, 316] width 53 height 13
click at [201, 318] on select "agitated educated agape allocated" at bounding box center [181, 316] width 53 height 13
click at [250, 366] on button "Verify" at bounding box center [443, 370] width 596 height 18
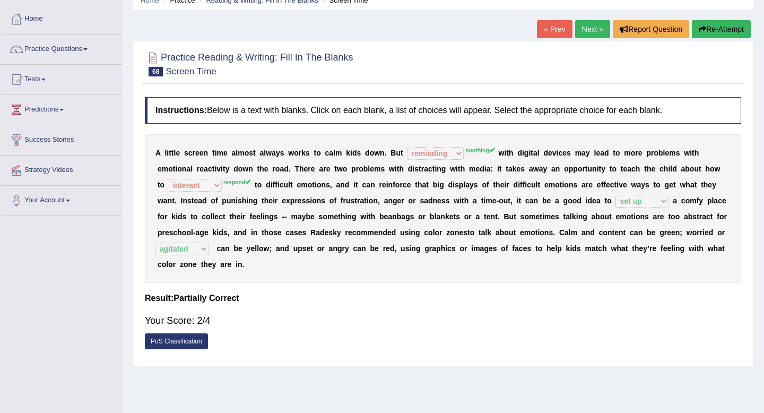
click at [588, 32] on link "Next »" at bounding box center [592, 29] width 35 height 18
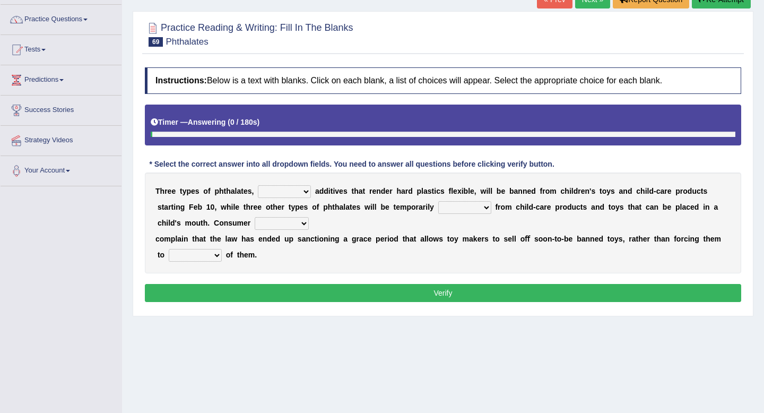
scroll to position [78, 0]
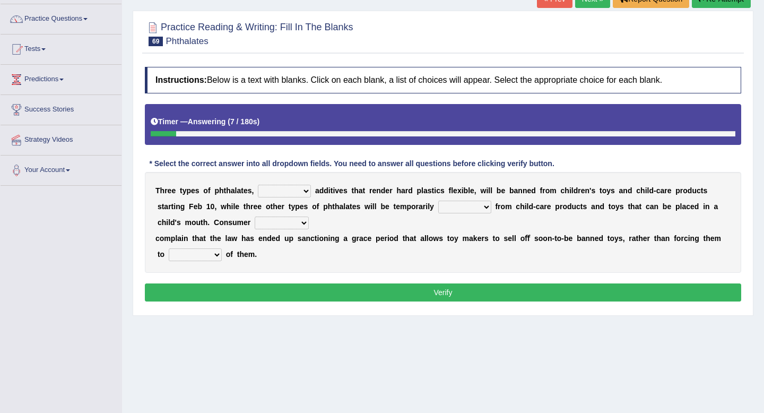
click at [303, 191] on select "nutritional legal expensive chemical" at bounding box center [284, 191] width 53 height 13
select select "chemical"
click at [258, 185] on select "nutritional legal expensive chemical" at bounding box center [284, 191] width 53 height 13
click at [309, 195] on select "nutritional legal expensive chemical" at bounding box center [284, 191] width 53 height 13
click at [468, 205] on select "originated collected prohibited examined" at bounding box center [464, 206] width 53 height 13
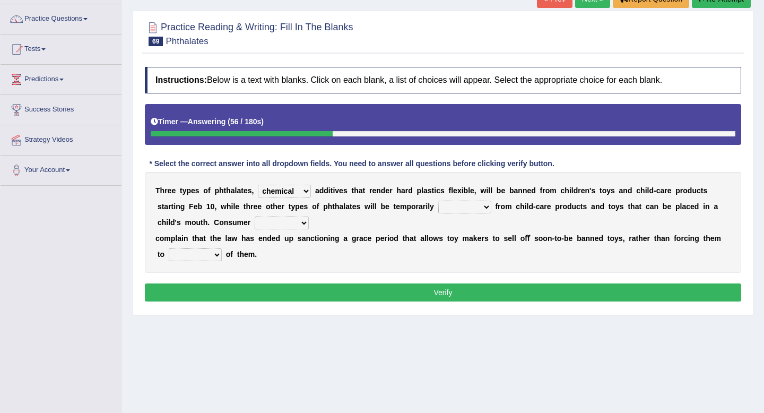
select select "prohibited"
click at [438, 200] on select "originated collected prohibited examined" at bounding box center [464, 206] width 53 height 13
click at [294, 223] on select "fellows dictators candidates advocates" at bounding box center [282, 222] width 54 height 13
select select "advocates"
click at [255, 216] on select "fellows dictators candidates advocates" at bounding box center [282, 222] width 54 height 13
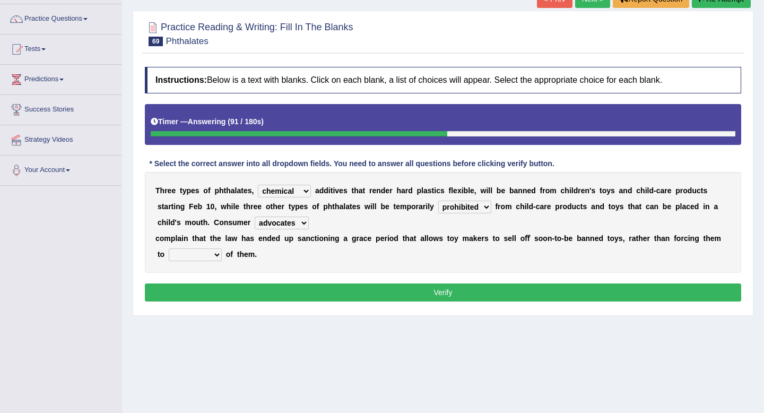
click at [205, 255] on select "deal boast deprive dispose" at bounding box center [195, 254] width 53 height 13
select select "dispose"
click at [169, 248] on select "deal boast deprive dispose" at bounding box center [195, 254] width 53 height 13
click at [274, 190] on select "nutritional legal expensive chemical" at bounding box center [284, 191] width 53 height 13
click at [284, 290] on button "Verify" at bounding box center [443, 292] width 596 height 18
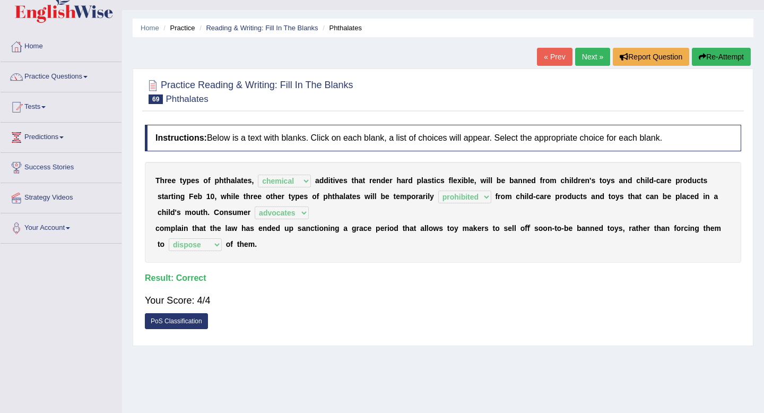
scroll to position [0, 0]
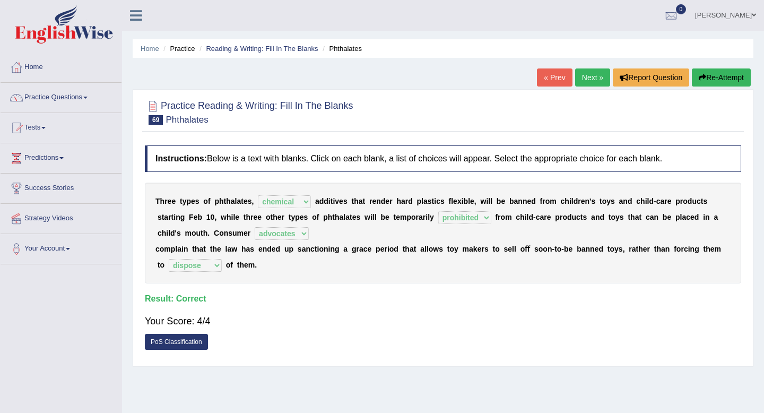
click at [587, 73] on link "Next »" at bounding box center [592, 77] width 35 height 18
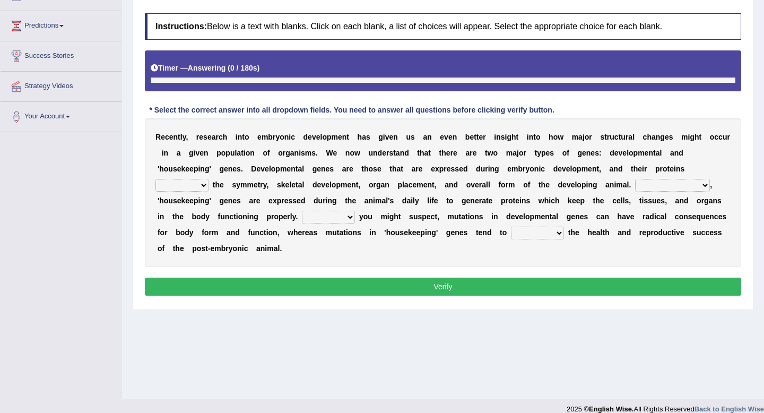
scroll to position [144, 0]
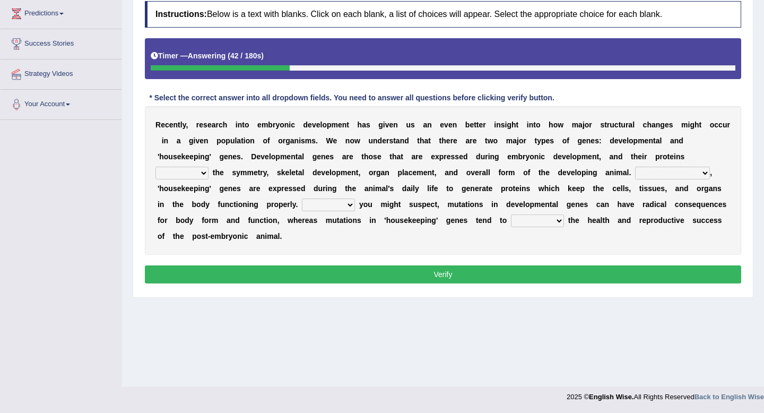
click at [188, 176] on select "push control hold elevate" at bounding box center [181, 173] width 53 height 13
select select "control"
click at [155, 167] on select "push control hold elevate" at bounding box center [181, 173] width 53 height 13
click at [194, 176] on select "push control hold elevate" at bounding box center [181, 173] width 53 height 13
click at [660, 177] on select "Correspondingly Inclusively Conversely In contrast" at bounding box center [672, 173] width 75 height 13
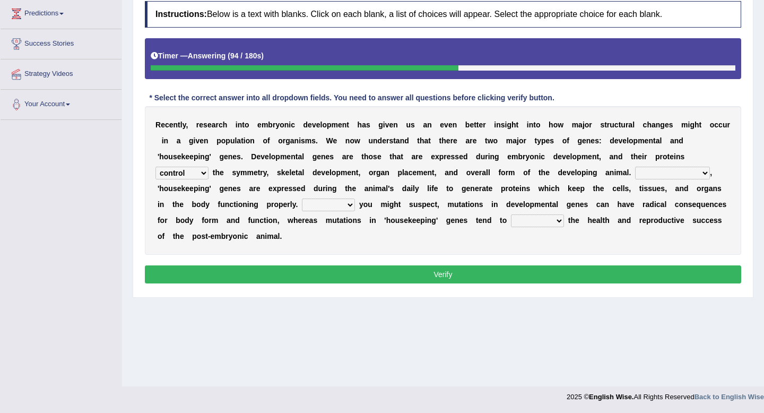
select select "In contrast"
click at [635, 167] on select "Correspondingly Inclusively Conversely In contrast" at bounding box center [672, 173] width 75 height 13
click at [339, 207] on select "For As With Within" at bounding box center [328, 204] width 53 height 13
select select "As"
click at [302, 198] on select "For As With Within" at bounding box center [328, 204] width 53 height 13
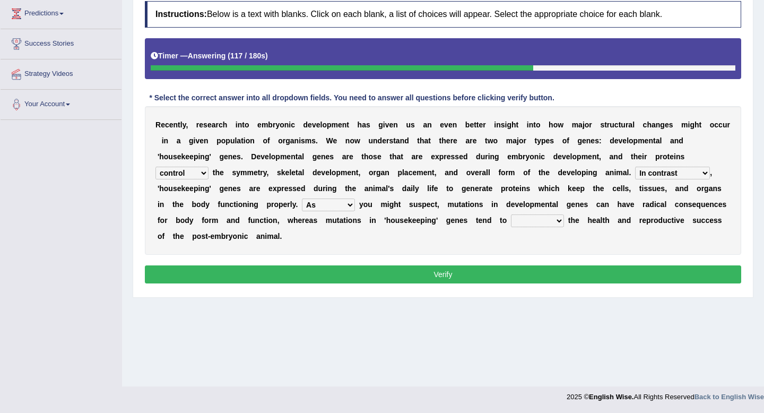
click at [336, 206] on select "For As With Within" at bounding box center [328, 204] width 53 height 13
click at [543, 225] on select "affect effect interrupt defect" at bounding box center [537, 220] width 53 height 13
click at [511, 214] on select "affect effect interrupt defect" at bounding box center [537, 220] width 53 height 13
click at [549, 222] on select "affect effect interrupt defect" at bounding box center [537, 220] width 53 height 13
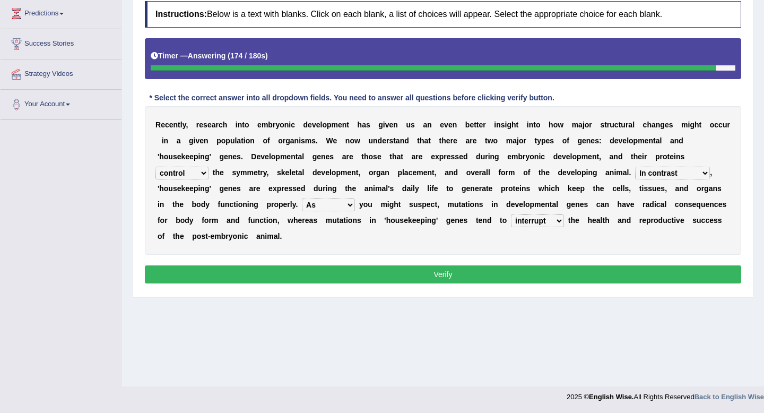
select select "affect"
click at [511, 214] on select "affect effect interrupt defect" at bounding box center [537, 220] width 53 height 13
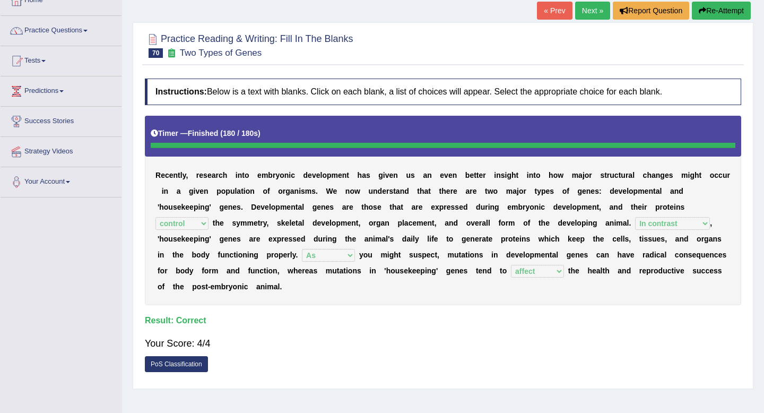
scroll to position [0, 0]
